Goal: Obtain resource: Obtain resource

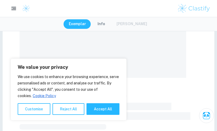
scroll to position [80, 0]
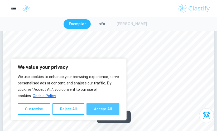
click at [109, 108] on button "Accept All" at bounding box center [103, 109] width 33 height 12
checkbox input "true"
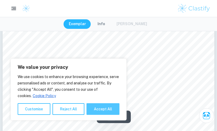
checkbox input "true"
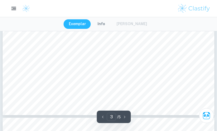
scroll to position [877, 0]
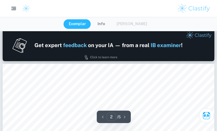
type input "1"
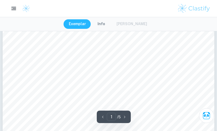
scroll to position [0, 0]
